Goal: Information Seeking & Learning: Learn about a topic

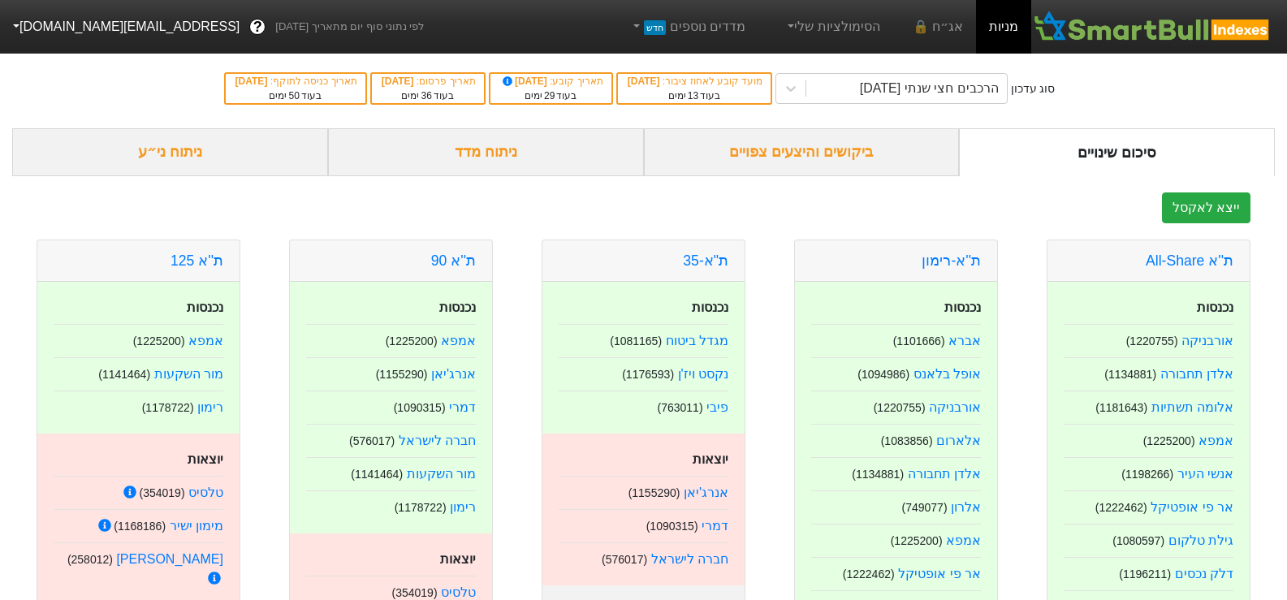
click at [243, 171] on div "ניתוח ני״ע" at bounding box center [170, 152] width 316 height 48
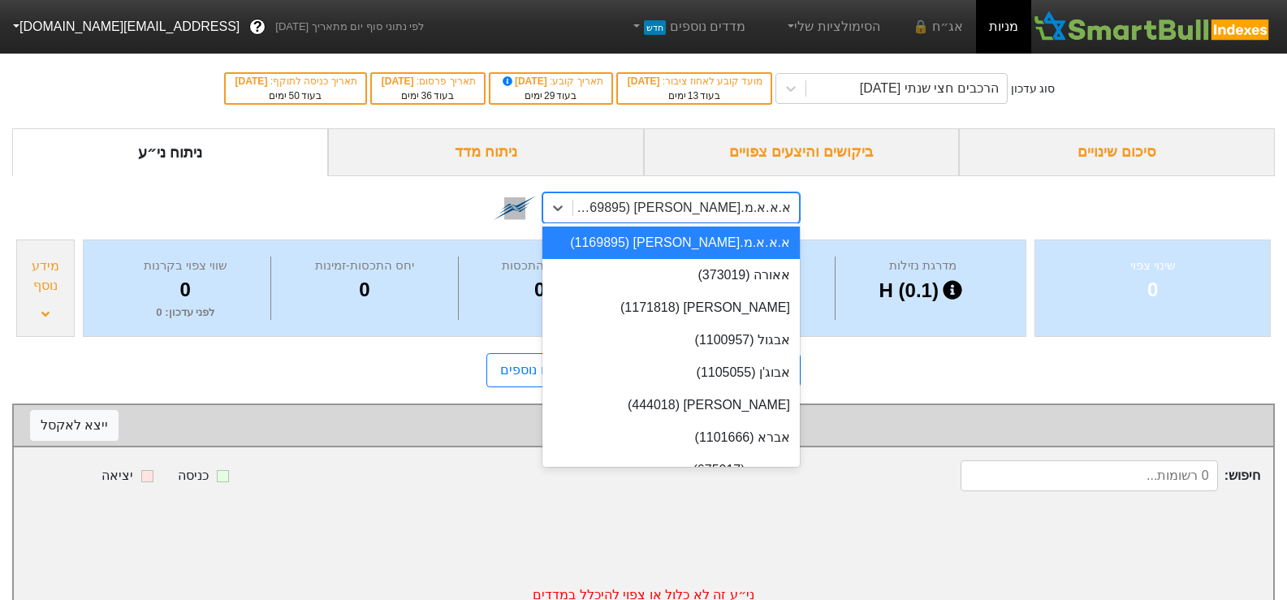
click at [748, 214] on div "א.א.א.מ.[PERSON_NAME] (1169895)" at bounding box center [681, 207] width 219 height 19
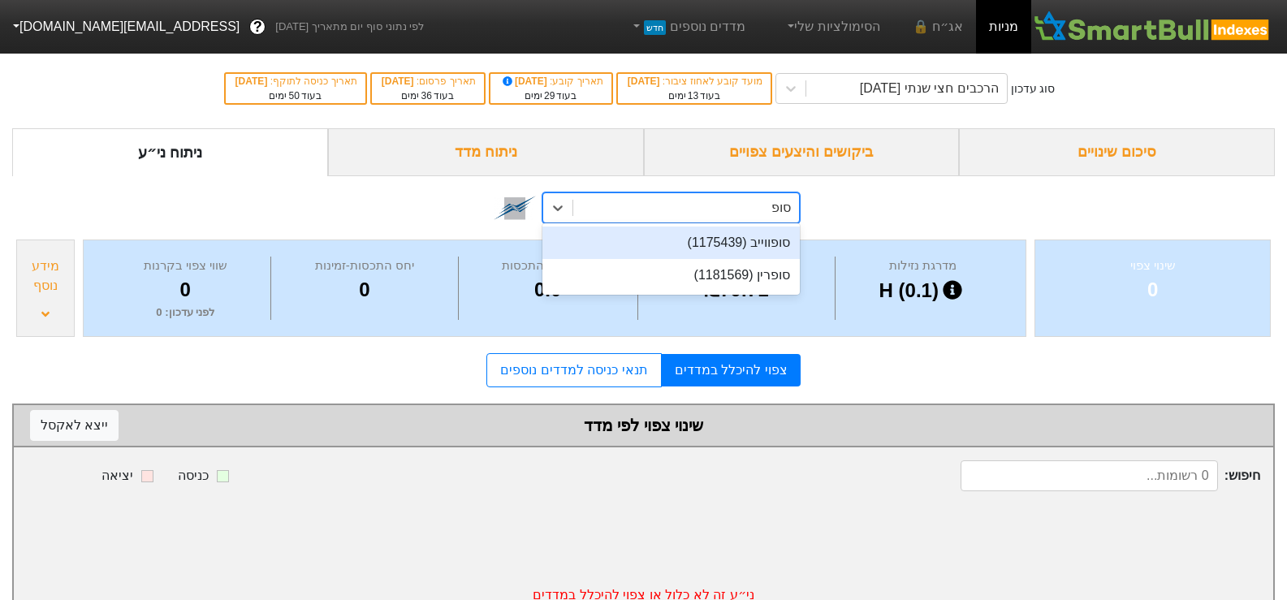
type input "סופר"
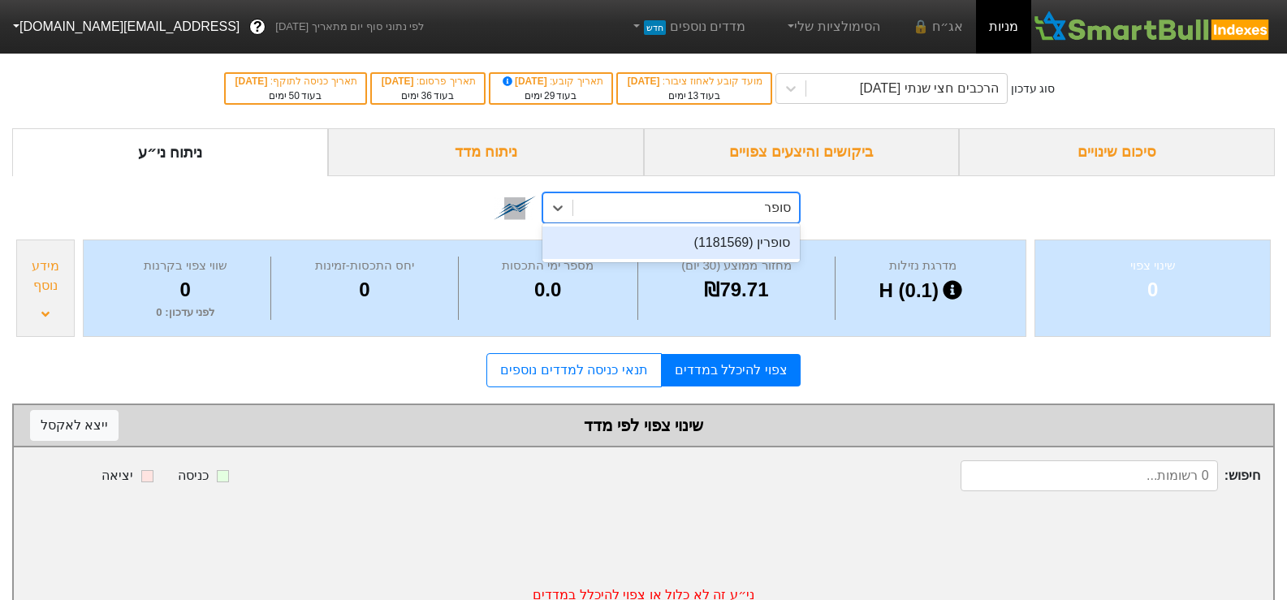
click at [741, 249] on div "סופרין (1181569)" at bounding box center [670, 243] width 257 height 32
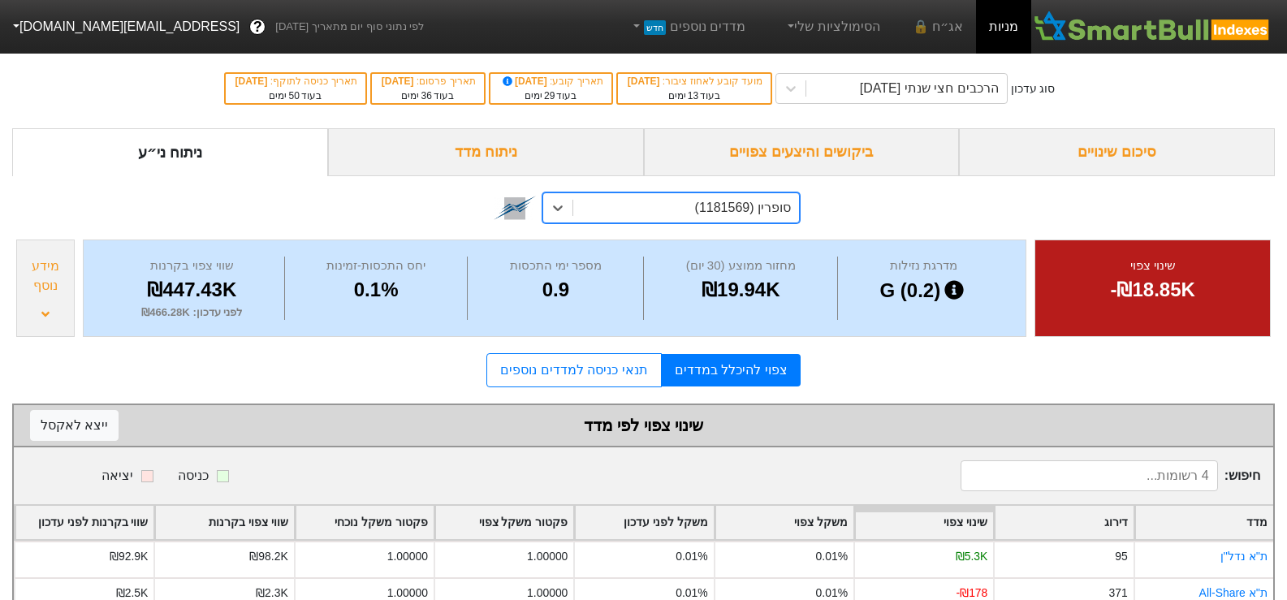
click at [797, 150] on div "ביקושים והיצעים צפויים" at bounding box center [802, 152] width 316 height 48
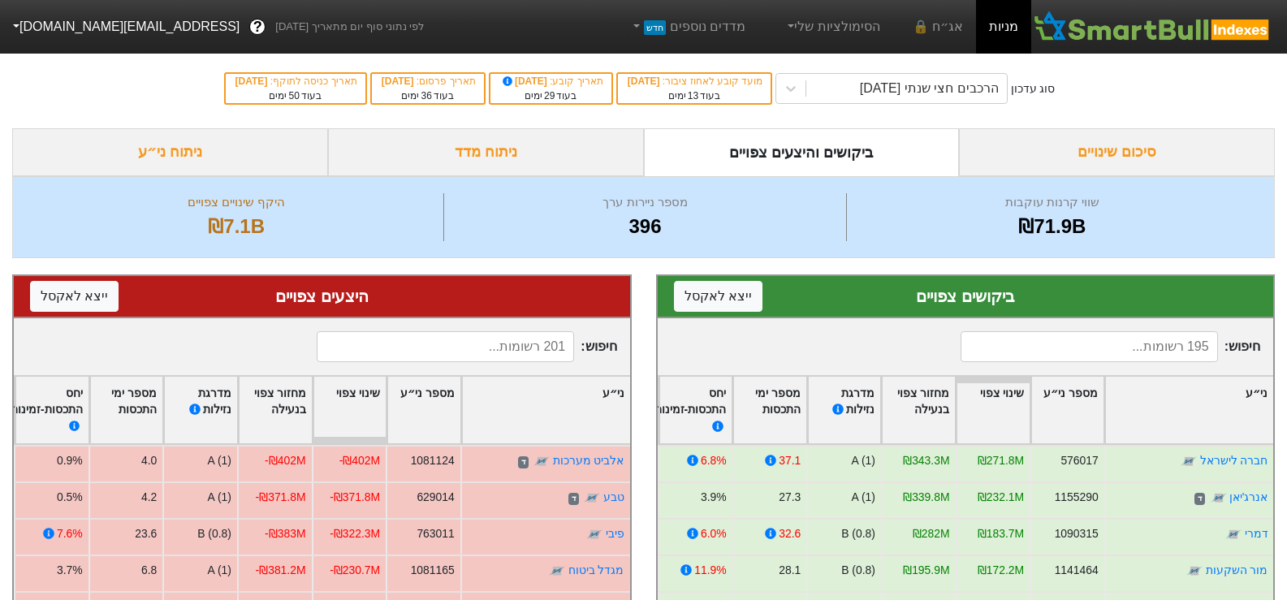
click at [1127, 131] on div "סיכום שינויים" at bounding box center [1117, 152] width 316 height 48
